Goal: Use online tool/utility: Utilize a website feature to perform a specific function

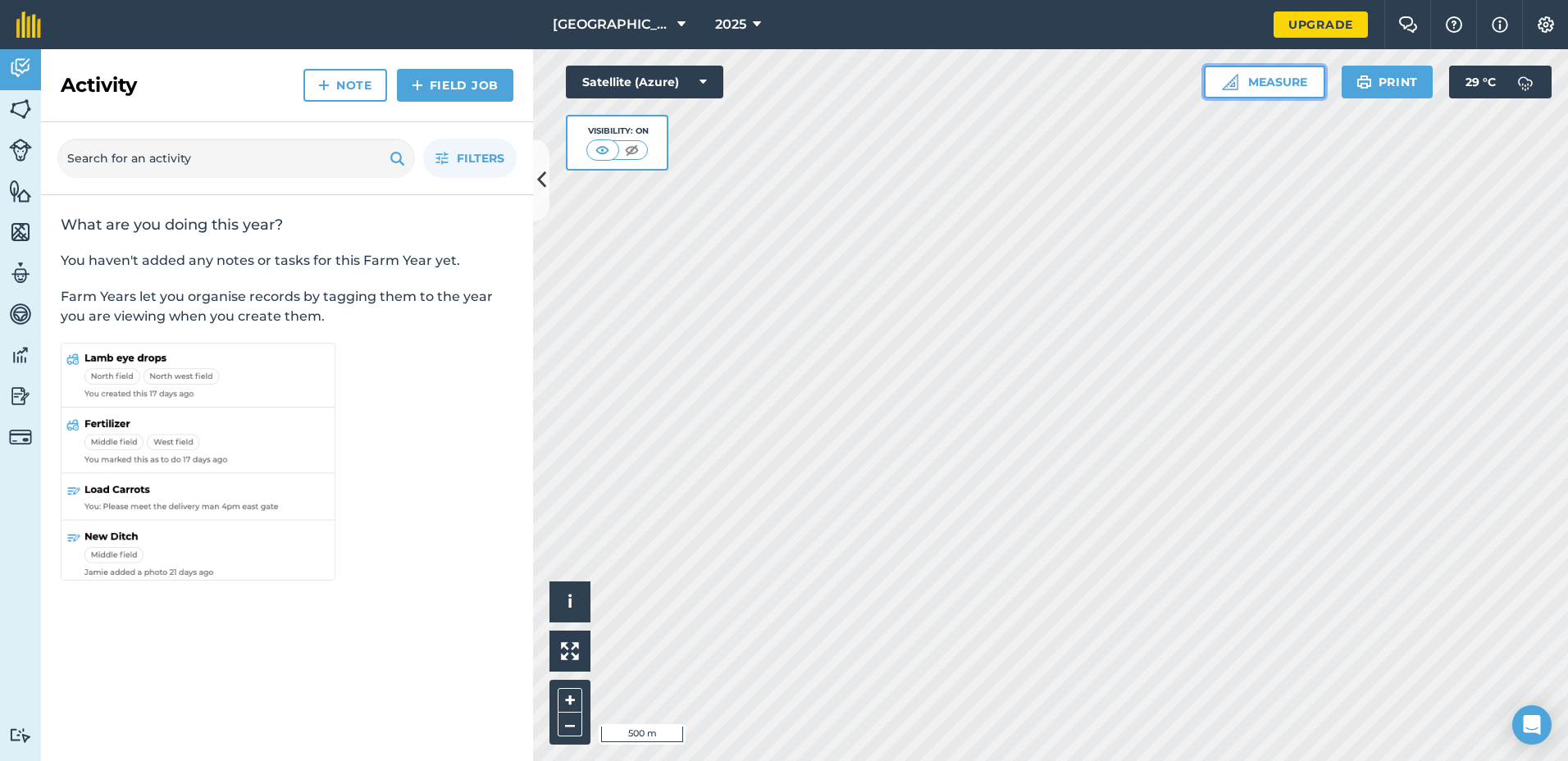
click at [1266, 83] on button "Measure" at bounding box center [1265, 82] width 121 height 33
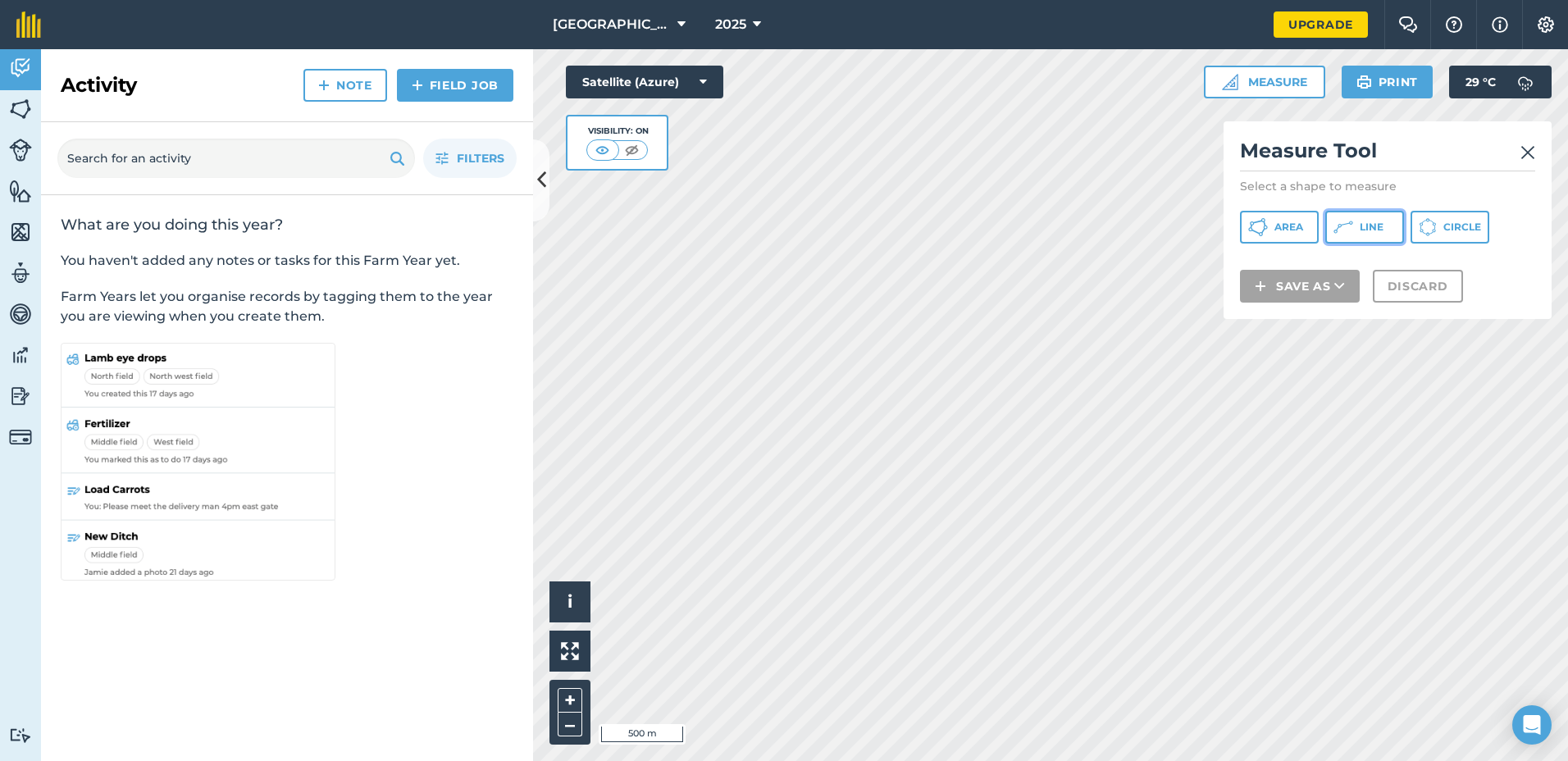
click at [1268, 226] on icon at bounding box center [1258, 227] width 20 height 20
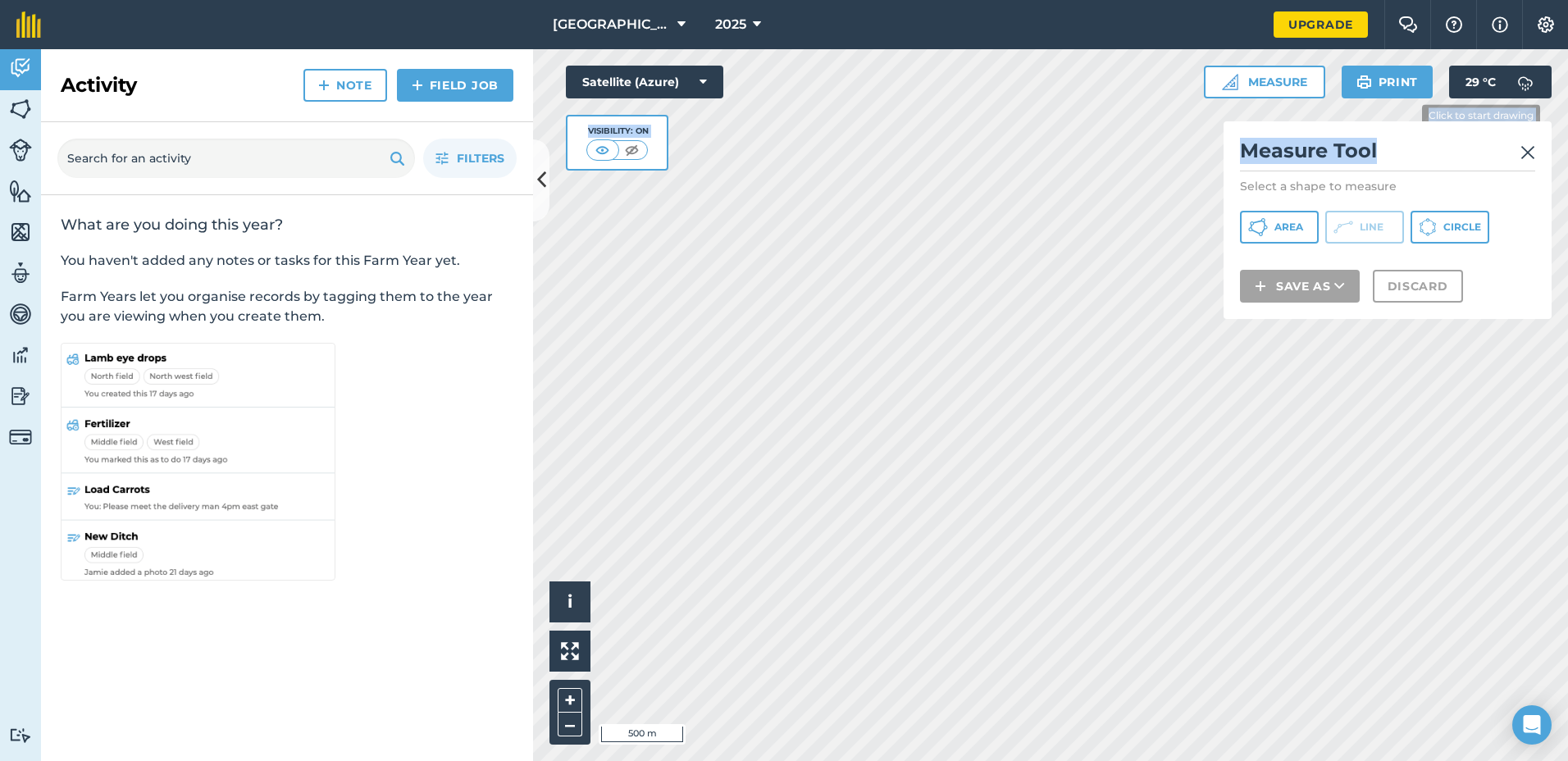
click at [1410, 115] on div "Click to start drawing i © 2025 TomTom, Microsoft 500 m + – Satellite (Azure) V…" at bounding box center [1051, 405] width 1035 height 712
drag, startPoint x: 1417, startPoint y: 125, endPoint x: 1520, endPoint y: 150, distance: 106.0
click at [1520, 150] on img at bounding box center [1528, 153] width 15 height 20
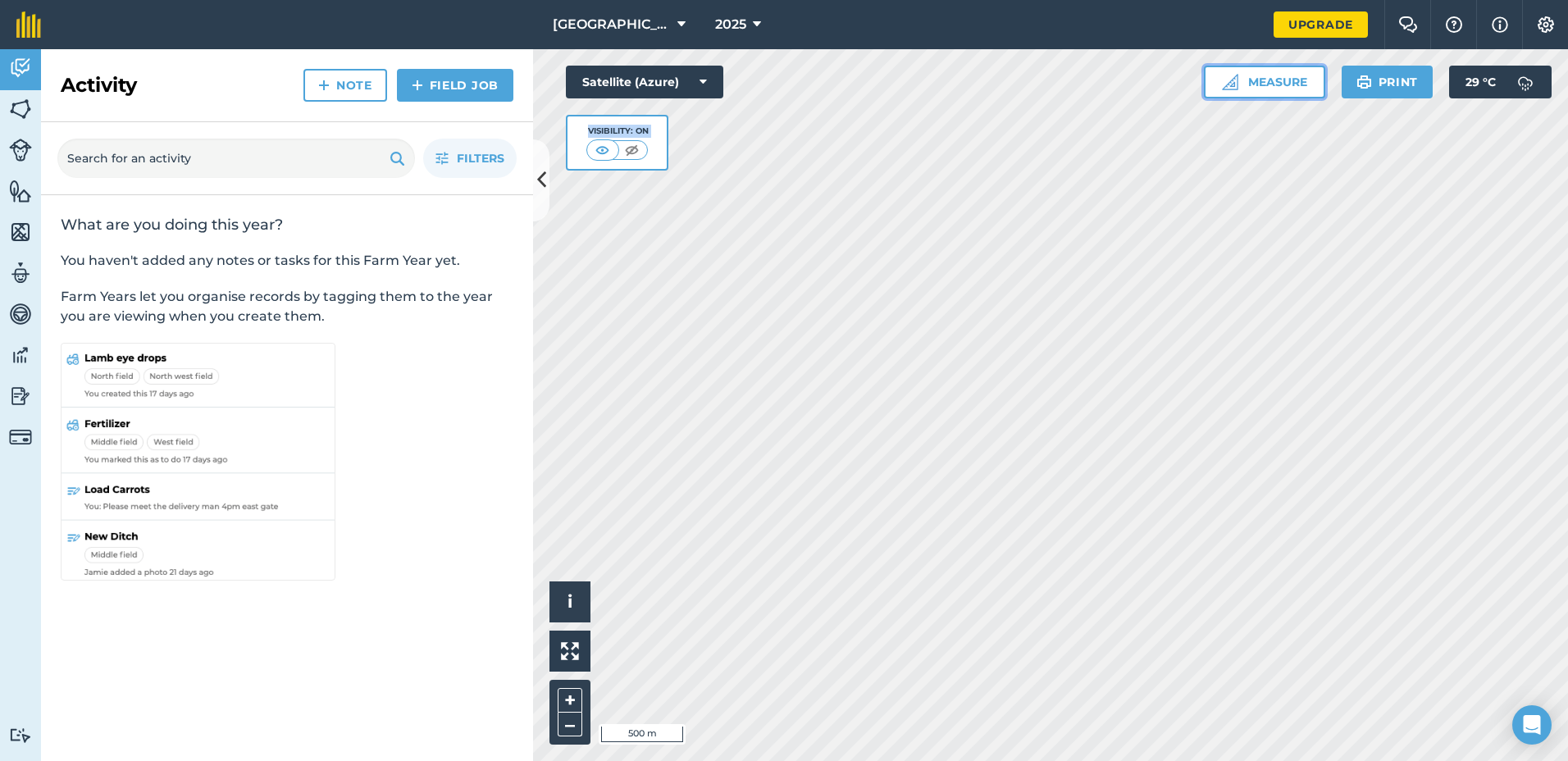
click at [1272, 90] on button "Measure" at bounding box center [1265, 82] width 121 height 33
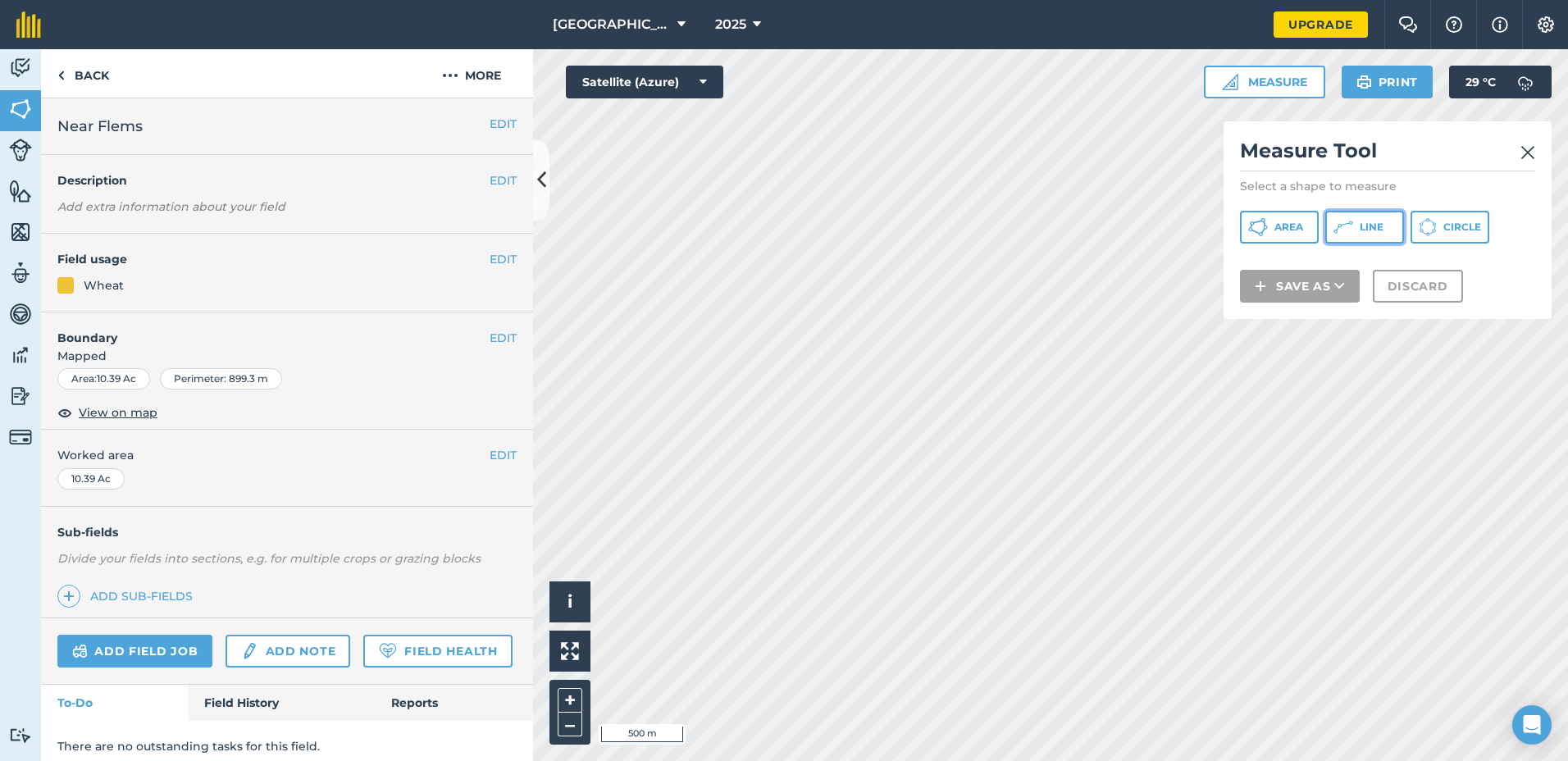
click at [1268, 229] on icon at bounding box center [1258, 227] width 20 height 20
click at [1529, 149] on img at bounding box center [1528, 153] width 15 height 20
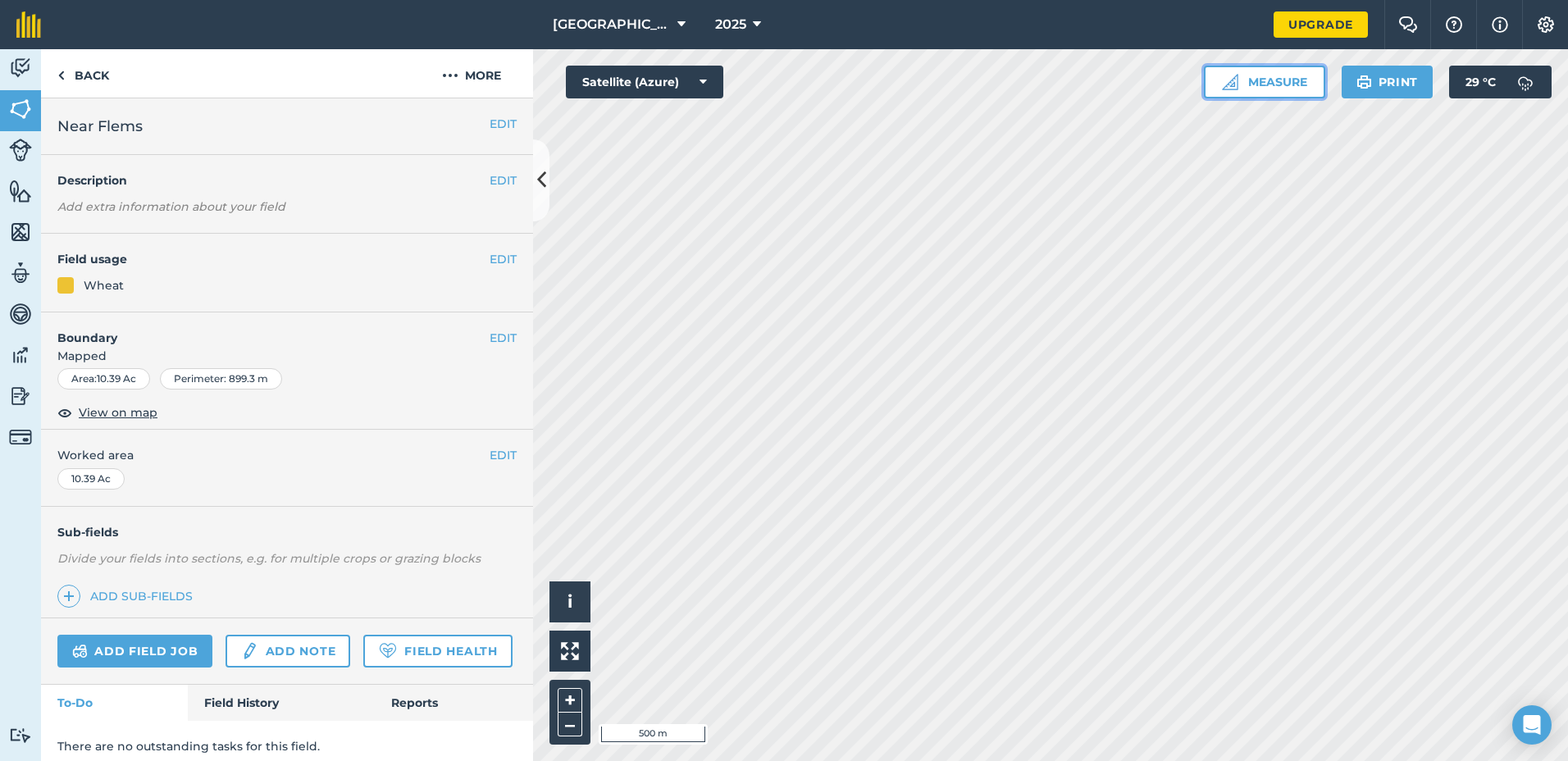
click at [1280, 83] on button "Measure" at bounding box center [1265, 82] width 121 height 33
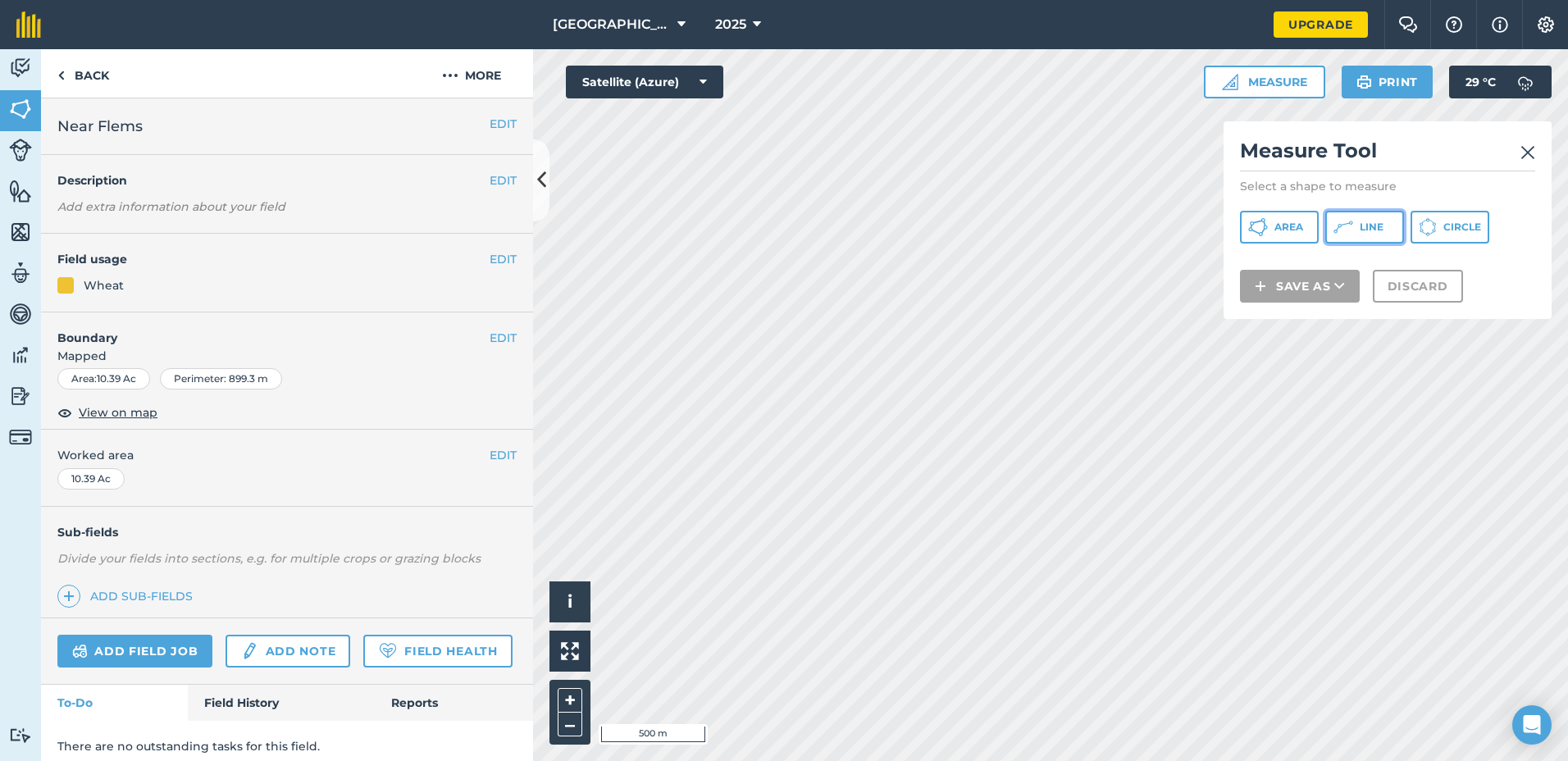
click at [1268, 230] on icon at bounding box center [1258, 227] width 20 height 20
click at [1524, 151] on img at bounding box center [1528, 153] width 15 height 20
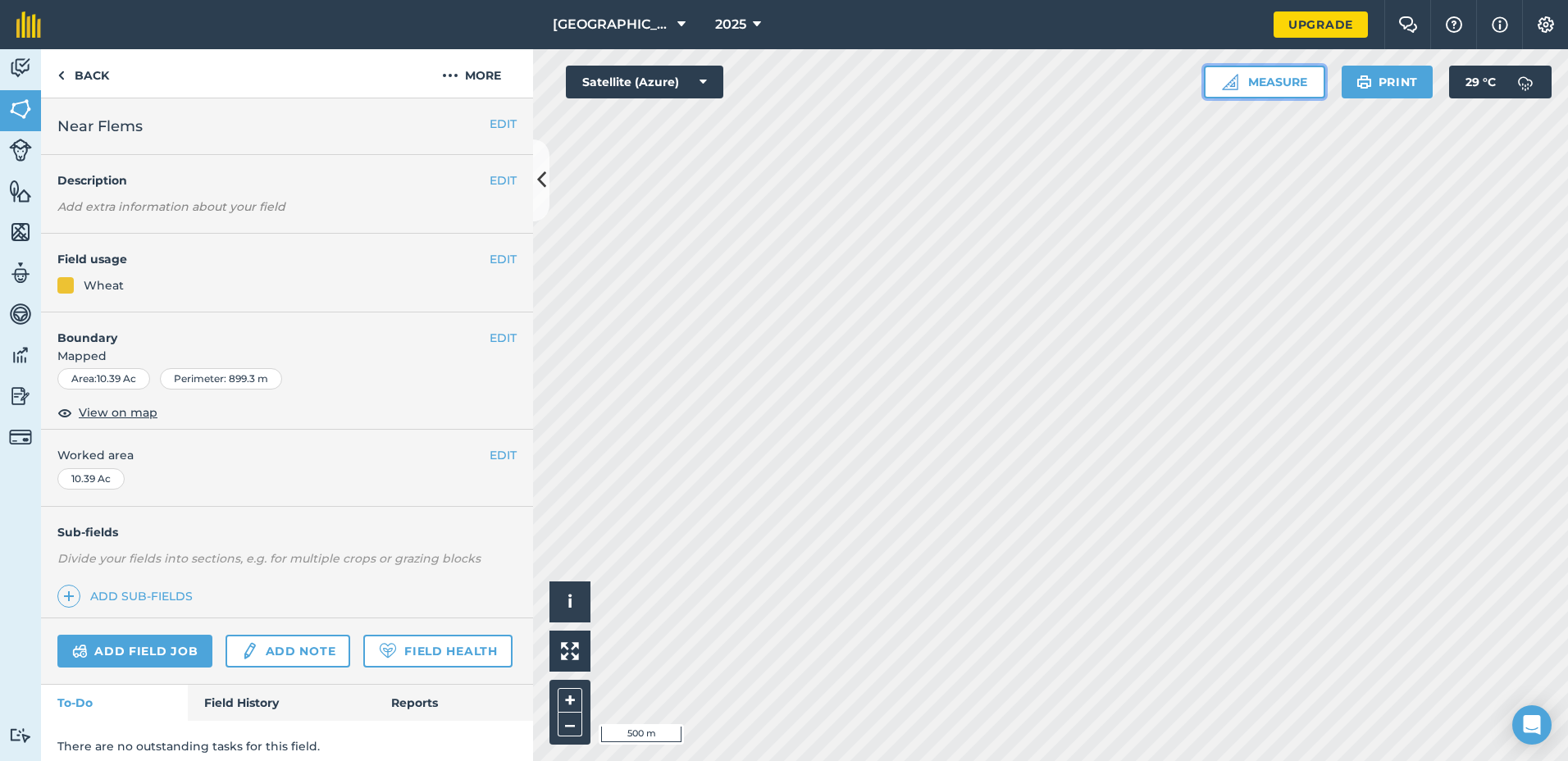
click at [1272, 84] on button "Measure" at bounding box center [1265, 82] width 121 height 33
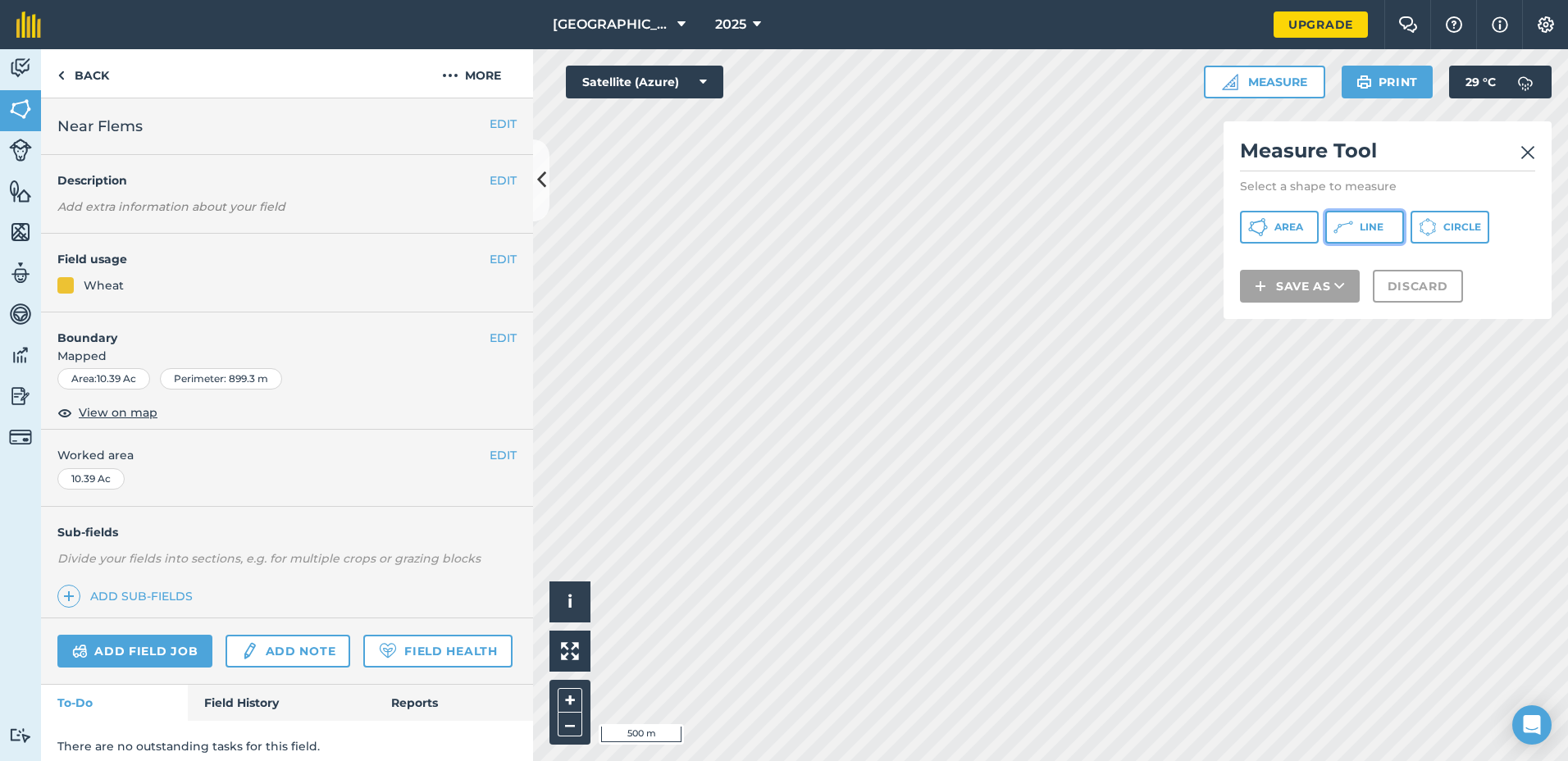
click at [1348, 224] on icon at bounding box center [1345, 224] width 9 height 3
click at [1380, 209] on div "Measure Tool Select a shape to measure Area Line Circle Save as Discard" at bounding box center [1388, 220] width 328 height 198
click at [1366, 224] on span "Line" at bounding box center [1371, 227] width 24 height 13
click at [1522, 155] on img at bounding box center [1528, 153] width 15 height 20
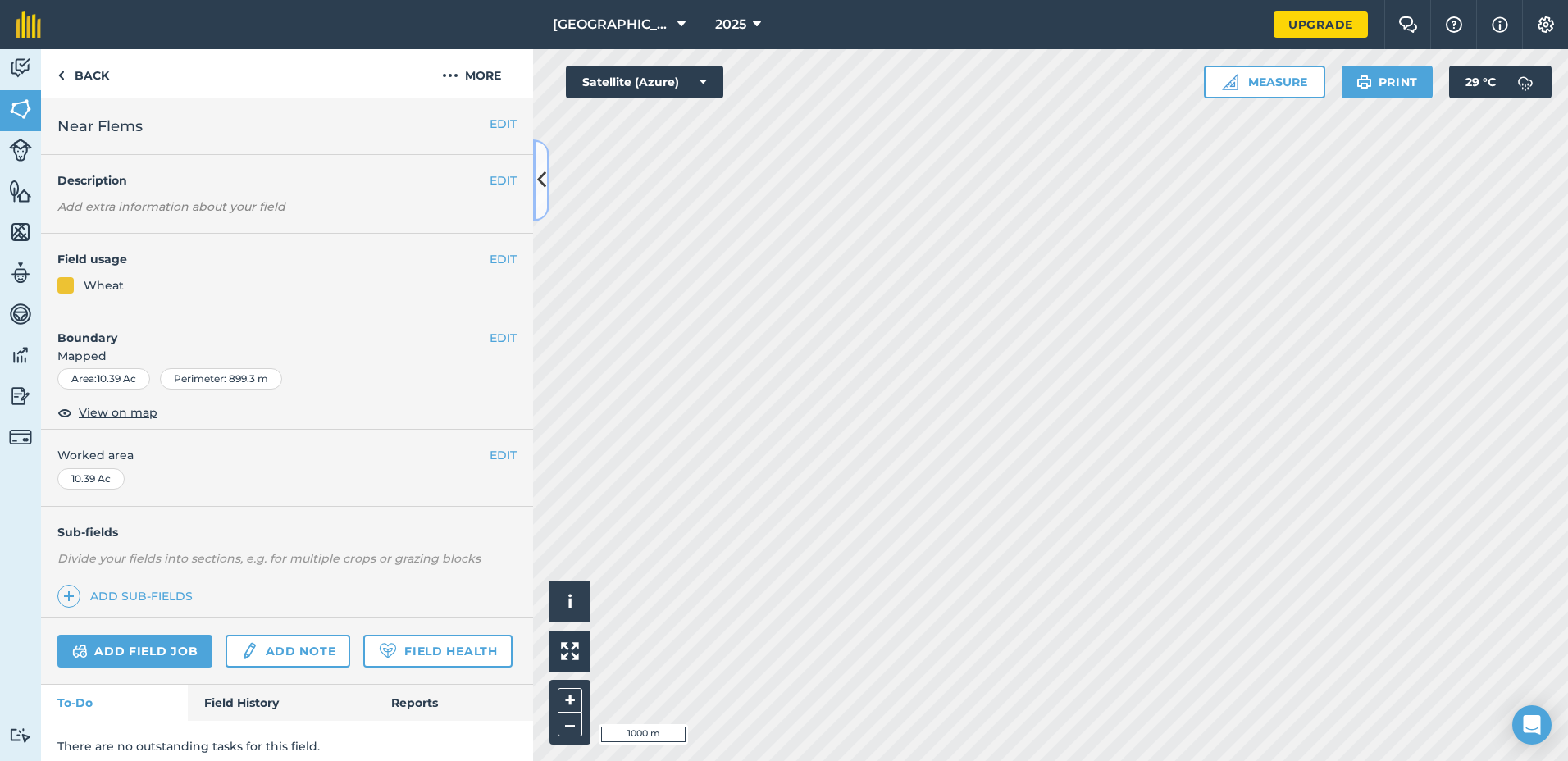
click at [544, 180] on icon at bounding box center [541, 180] width 9 height 29
